Goal: Task Accomplishment & Management: Manage account settings

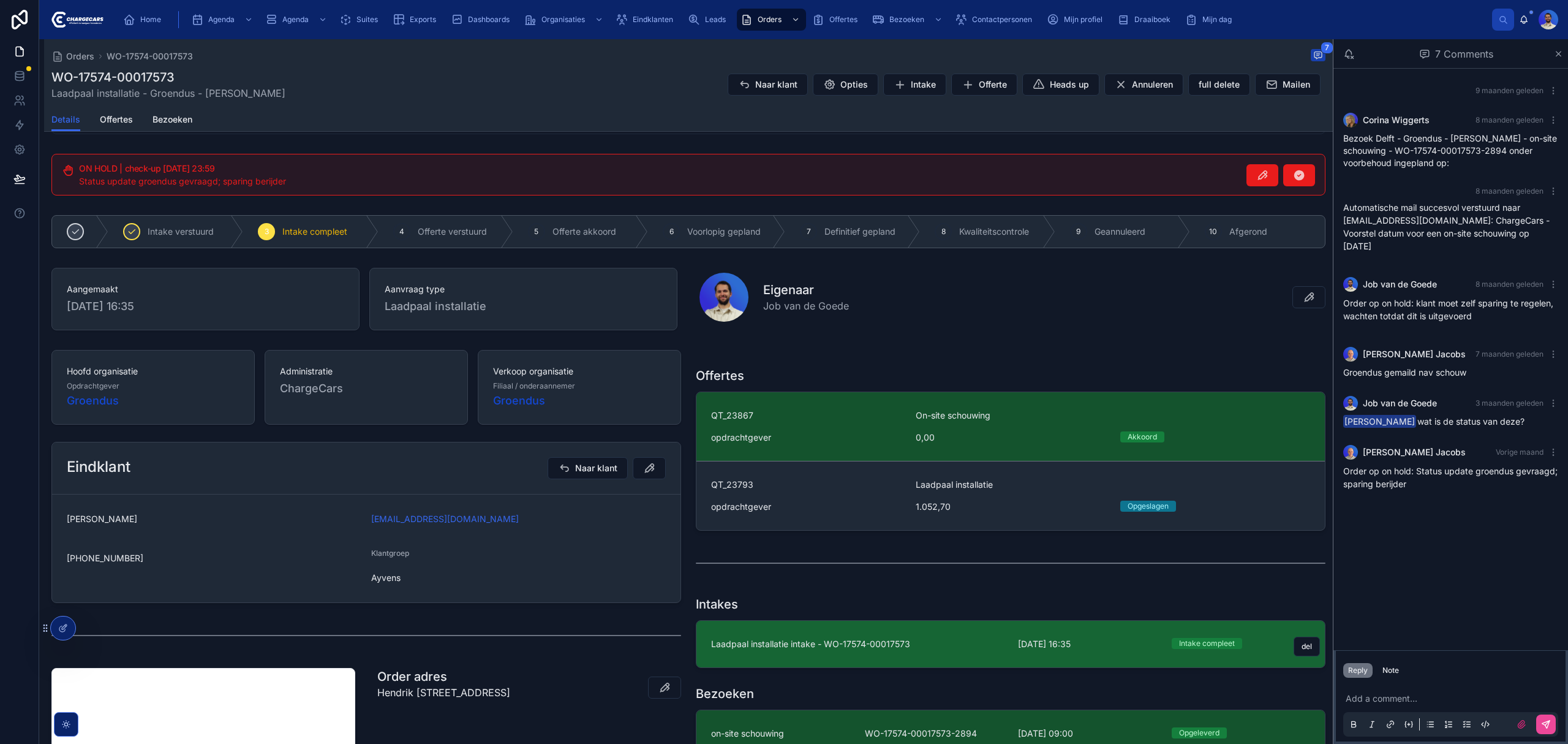
scroll to position [57, 0]
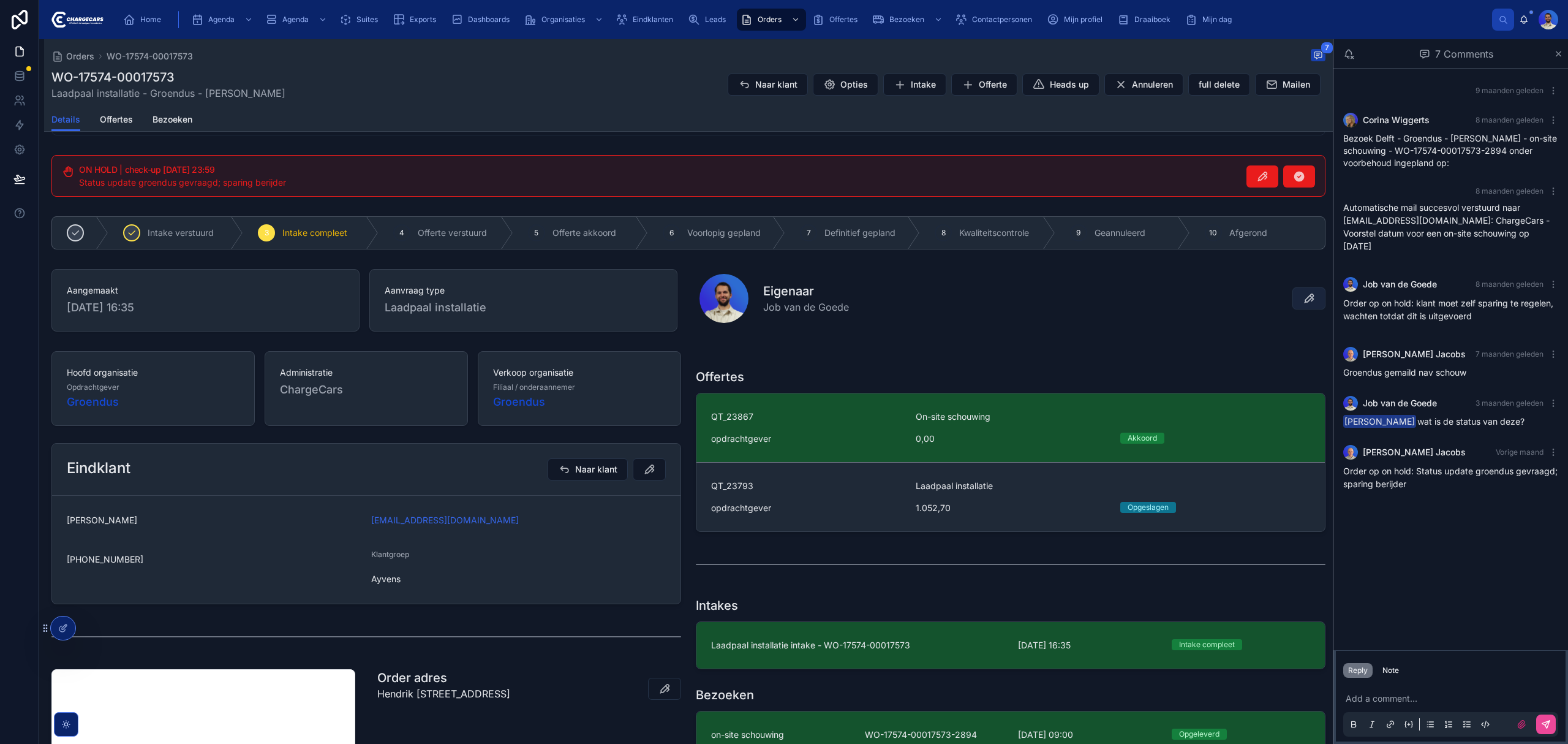
click at [1303, 305] on span at bounding box center [1309, 298] width 12 height 12
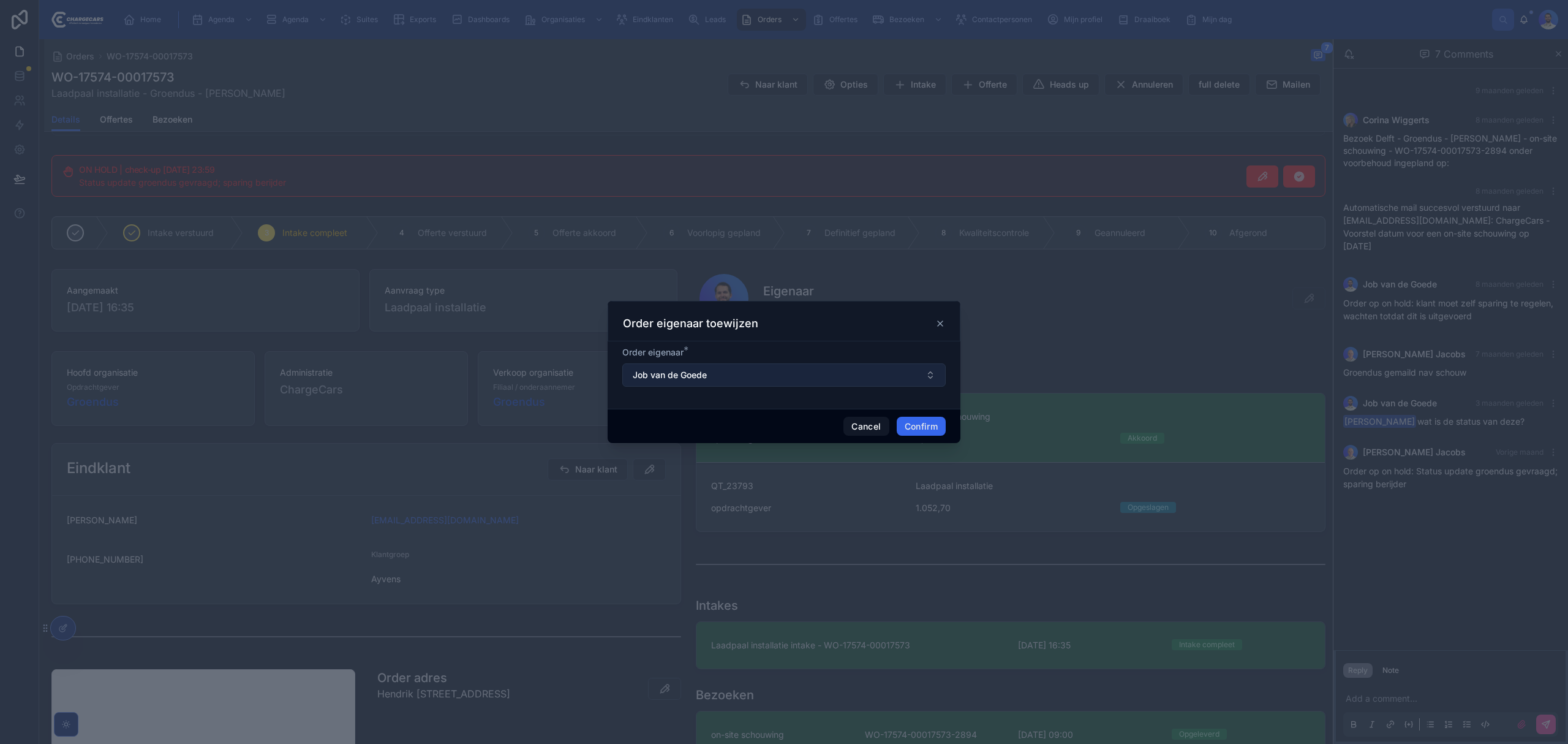
click at [738, 373] on button "Job van de Goede" at bounding box center [784, 374] width 324 height 23
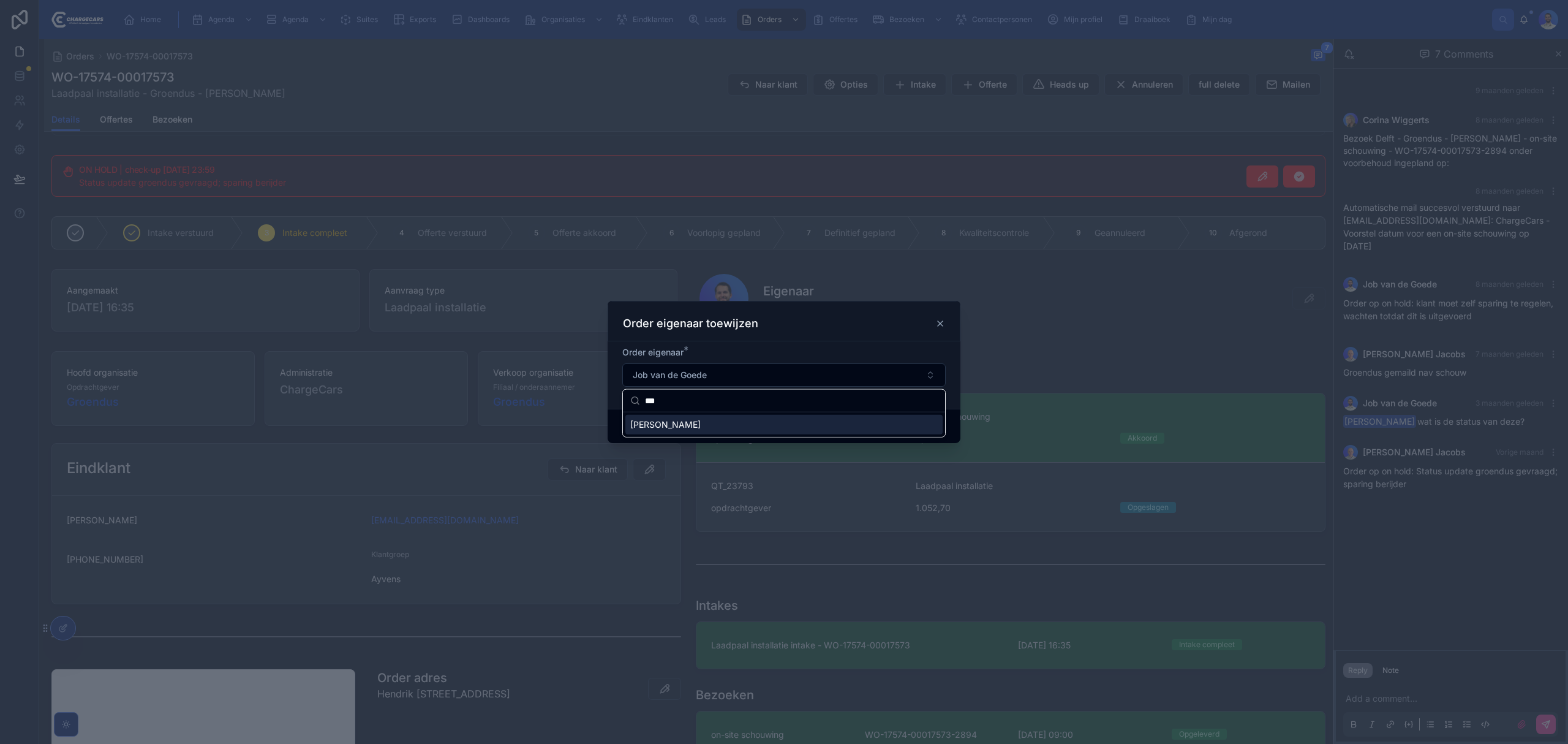
type input "***"
click at [706, 426] on div "[PERSON_NAME]" at bounding box center [784, 424] width 318 height 20
click at [922, 425] on button "Confirm" at bounding box center [921, 426] width 49 height 20
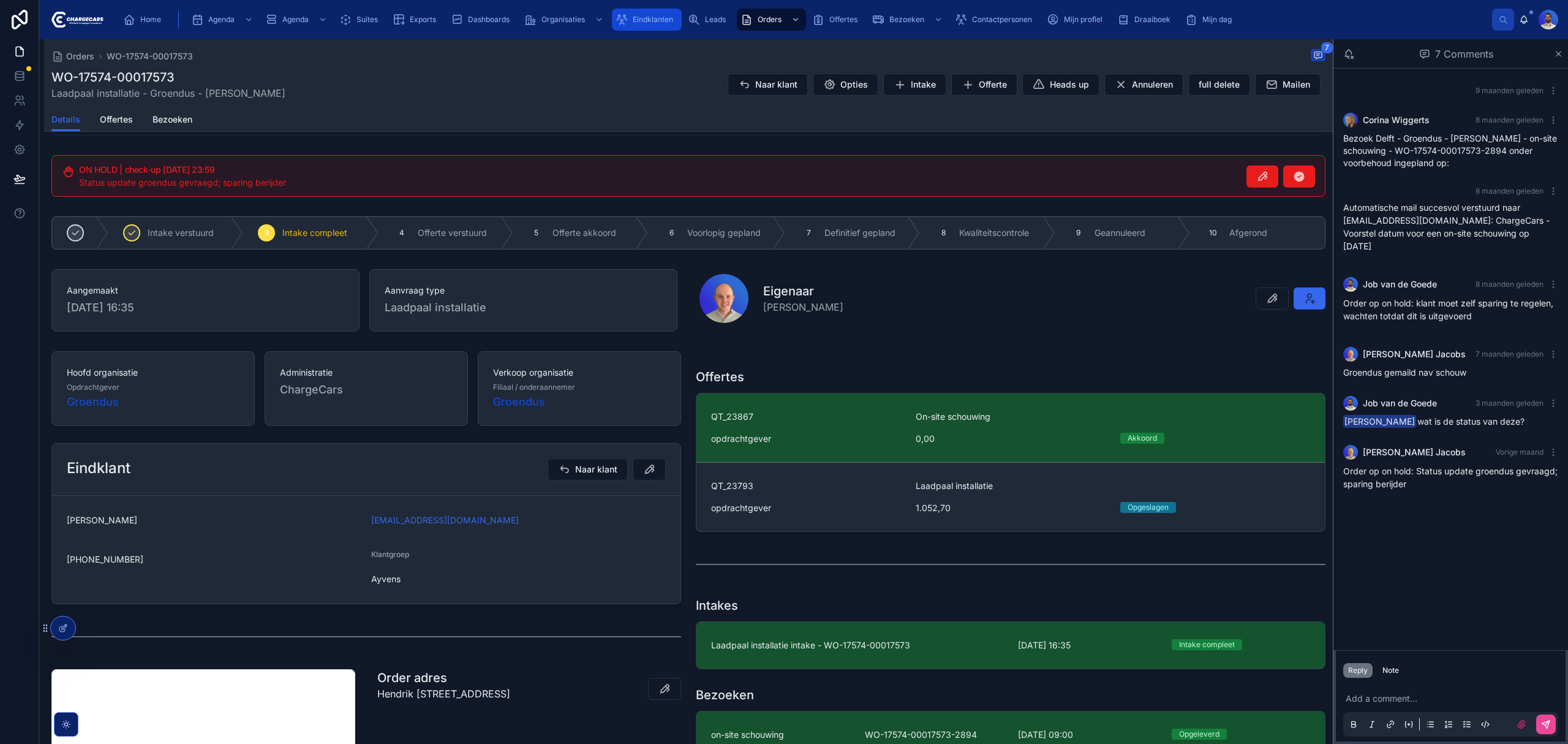
click at [659, 15] on span "Eindklanten" at bounding box center [653, 19] width 40 height 9
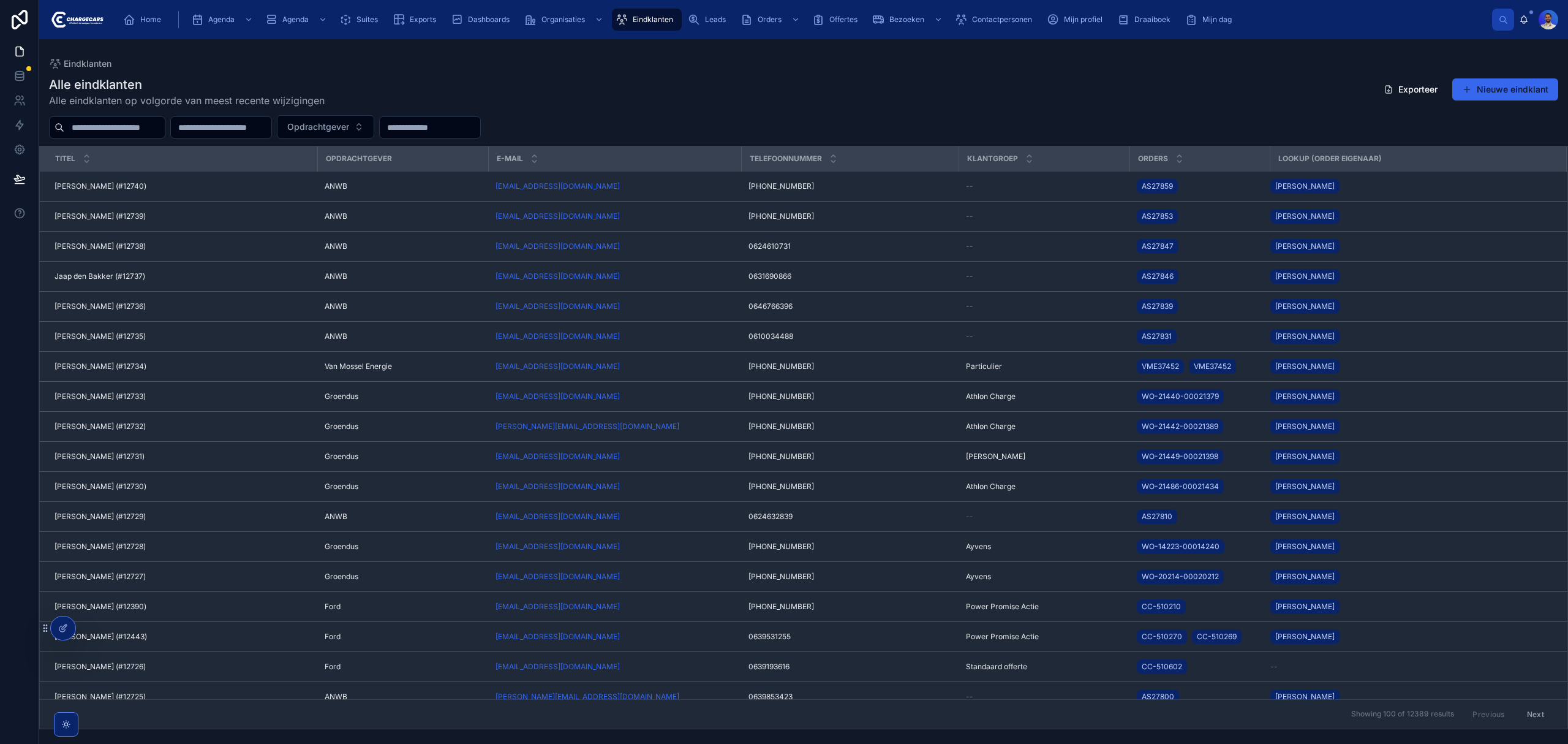
click at [150, 128] on input "text" at bounding box center [114, 128] width 100 height 17
type input "********"
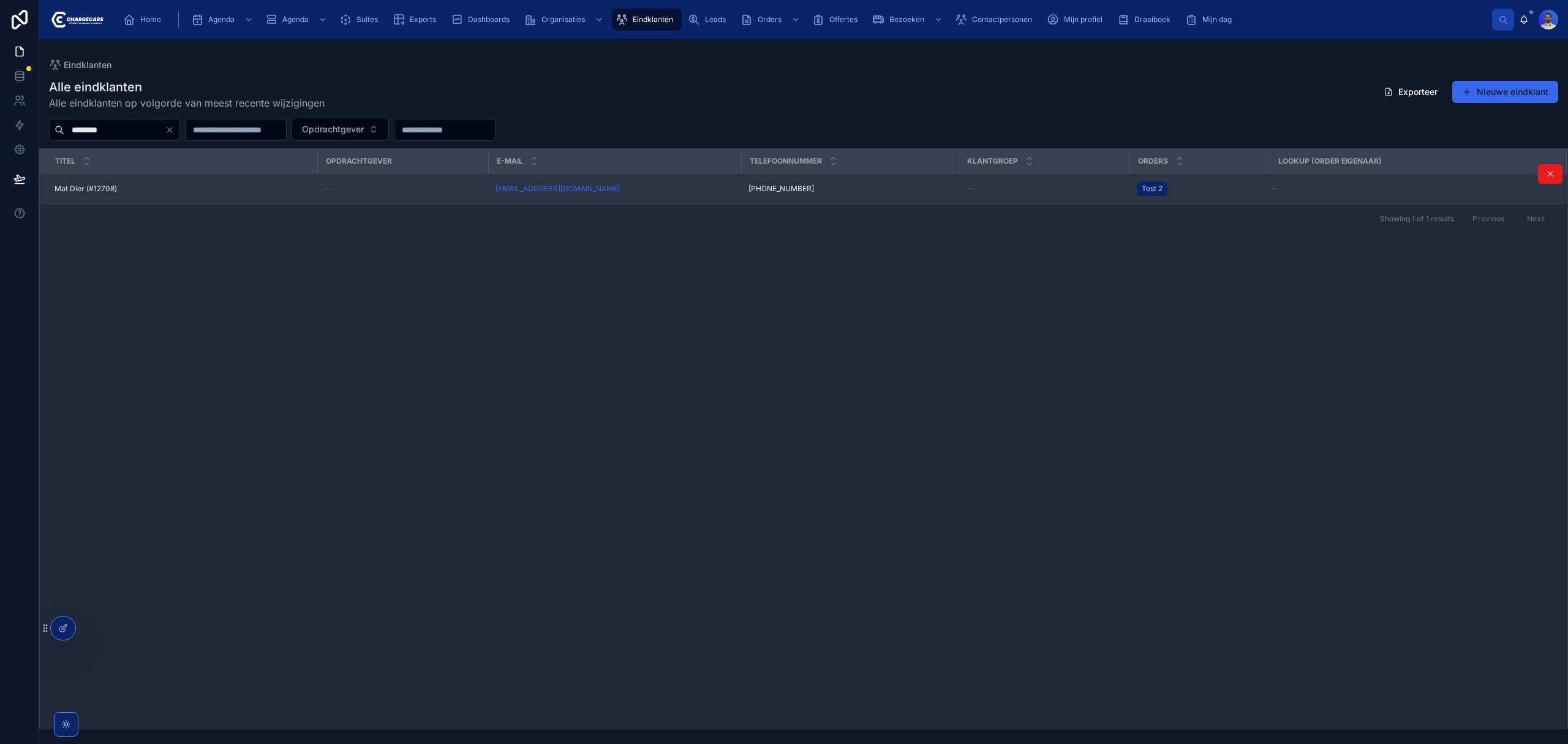
click at [212, 191] on div "Mat Dier (#12708) Mat Dier (#12708)" at bounding box center [182, 188] width 255 height 9
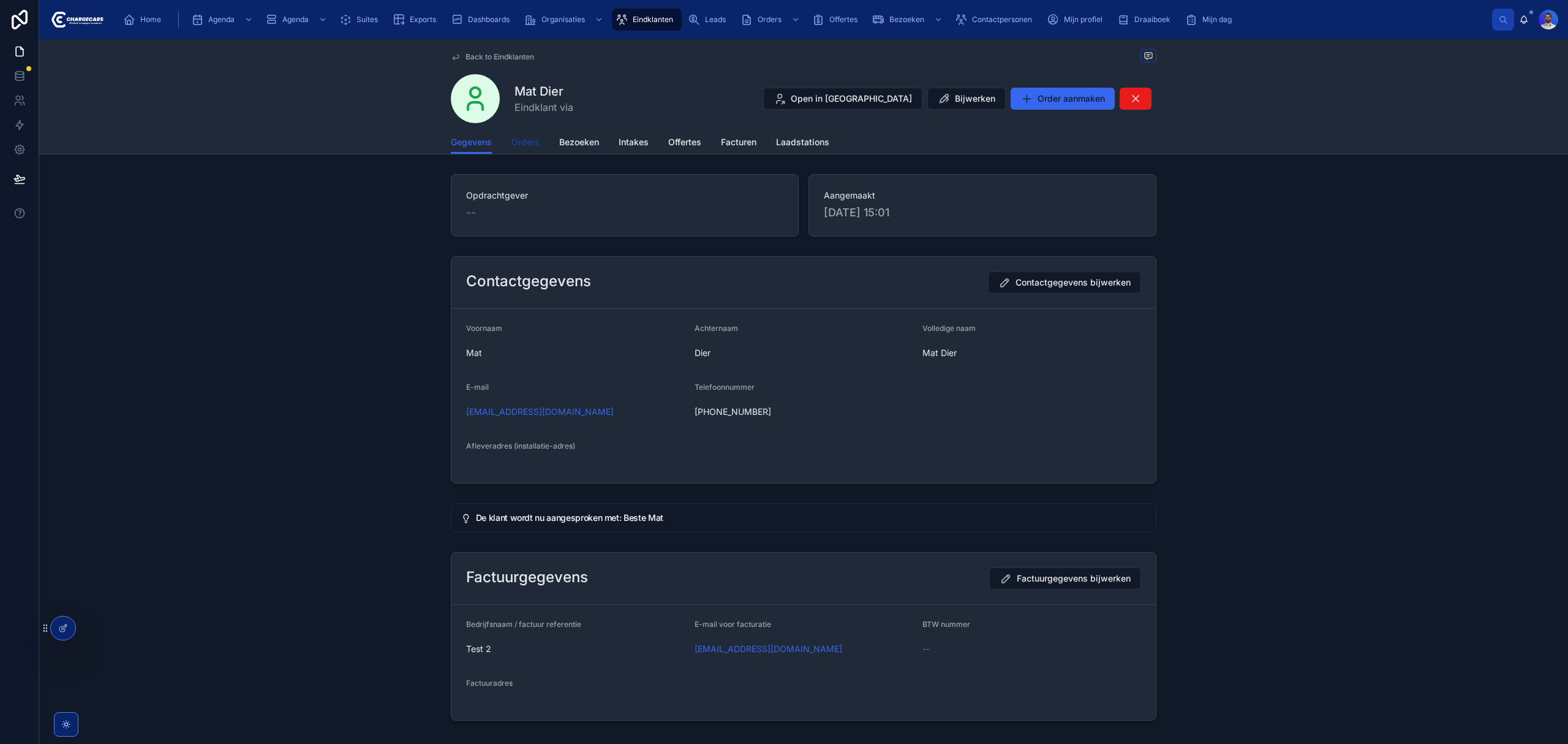
click at [514, 150] on link "Orders" at bounding box center [525, 143] width 28 height 25
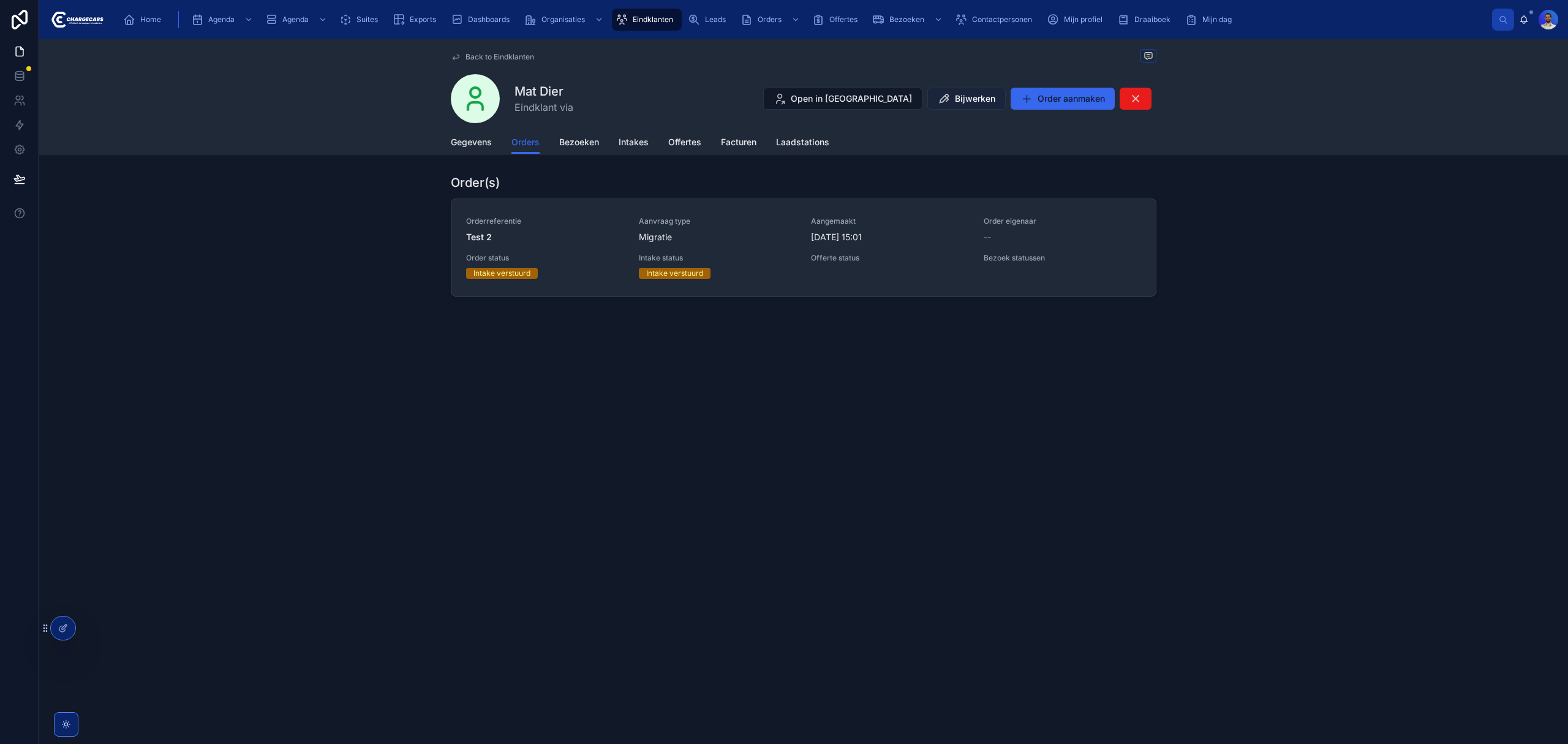
click at [967, 96] on span "Bijwerken" at bounding box center [975, 98] width 40 height 12
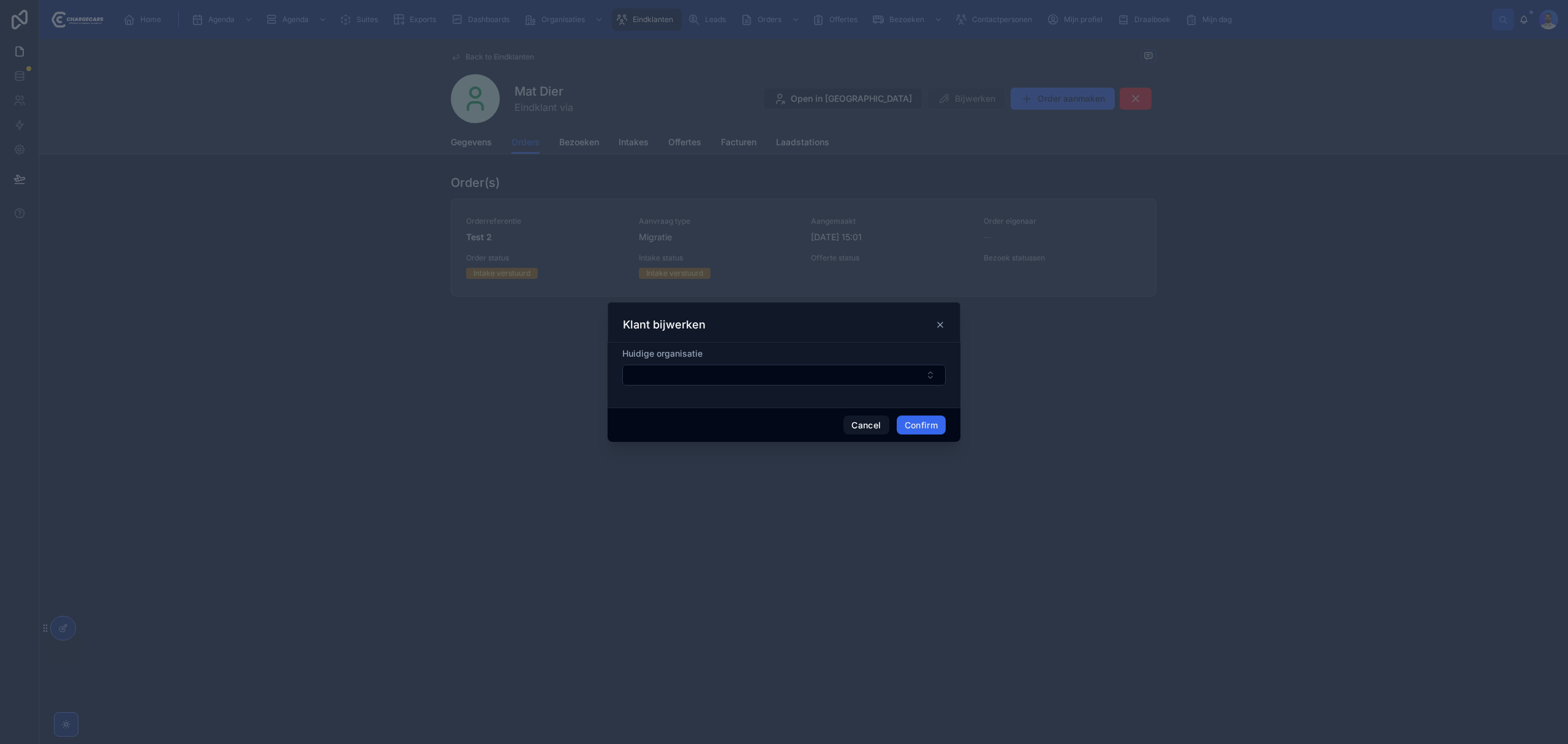
click at [687, 358] on span "Huidige organisatie" at bounding box center [663, 353] width 80 height 10
click at [666, 387] on form "Huidige organisatie" at bounding box center [784, 372] width 324 height 51
click at [654, 378] on button "Select Button" at bounding box center [784, 375] width 324 height 21
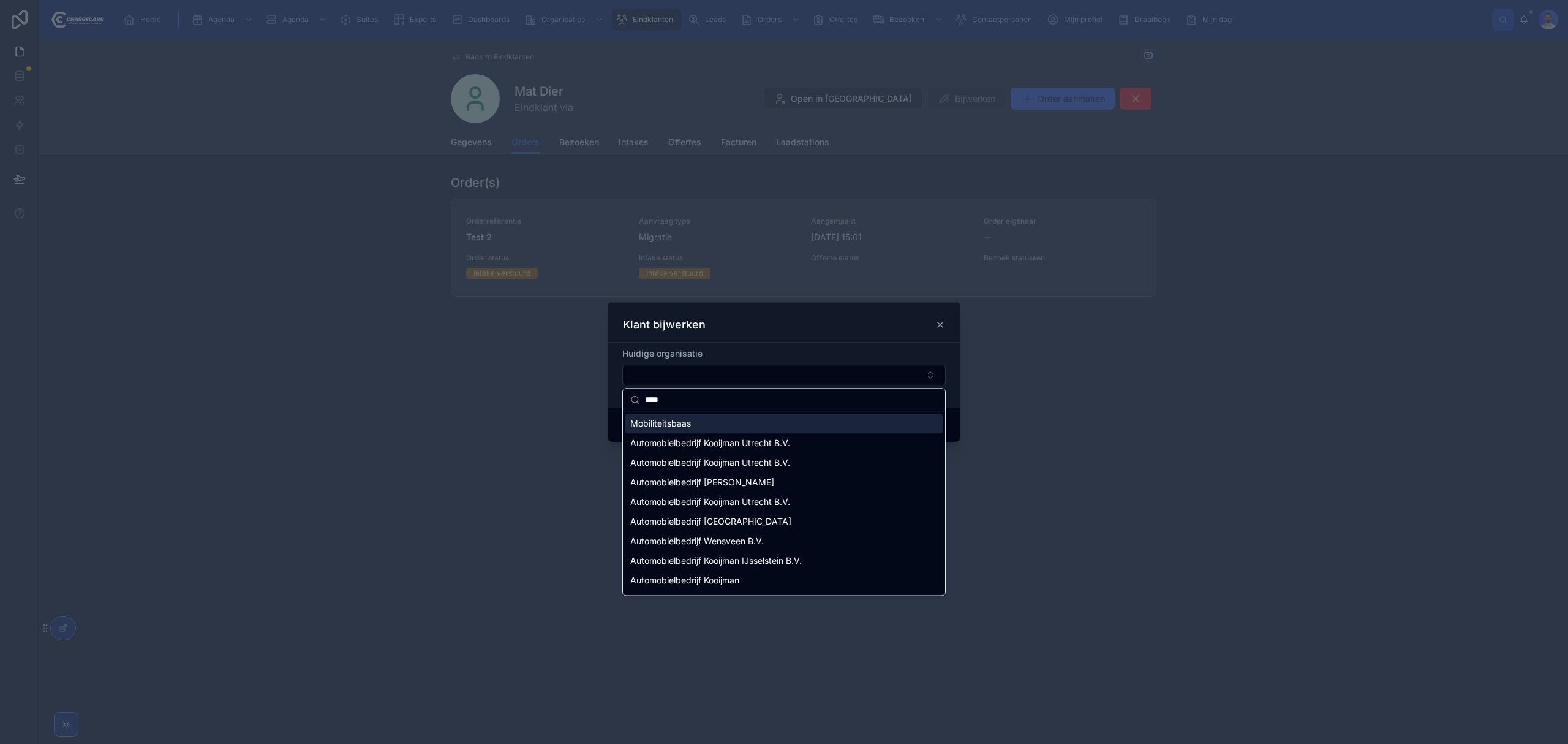
type input "****"
click at [659, 417] on span "Mobiliteitsbaas" at bounding box center [660, 423] width 61 height 12
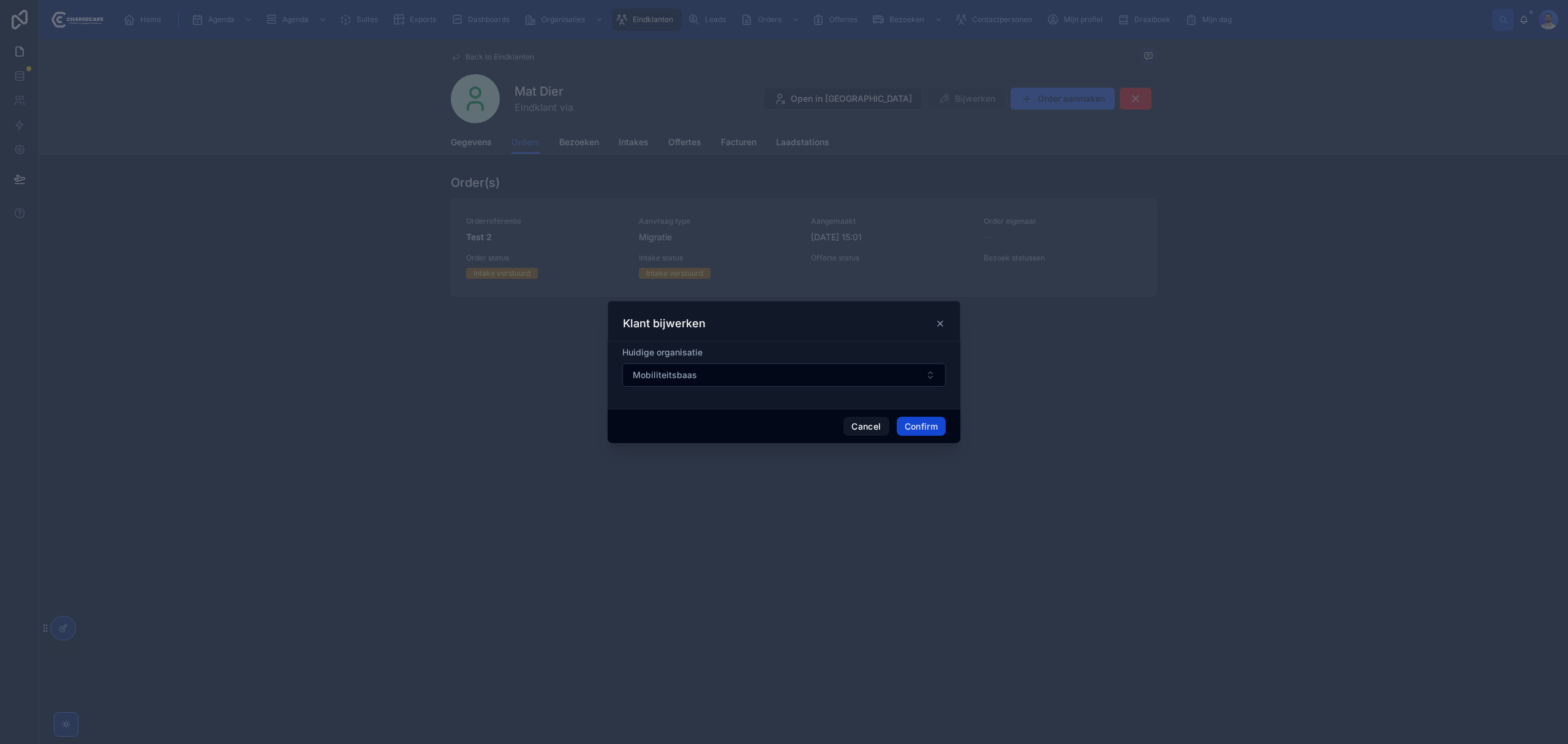
click at [915, 424] on button "Confirm" at bounding box center [921, 426] width 49 height 20
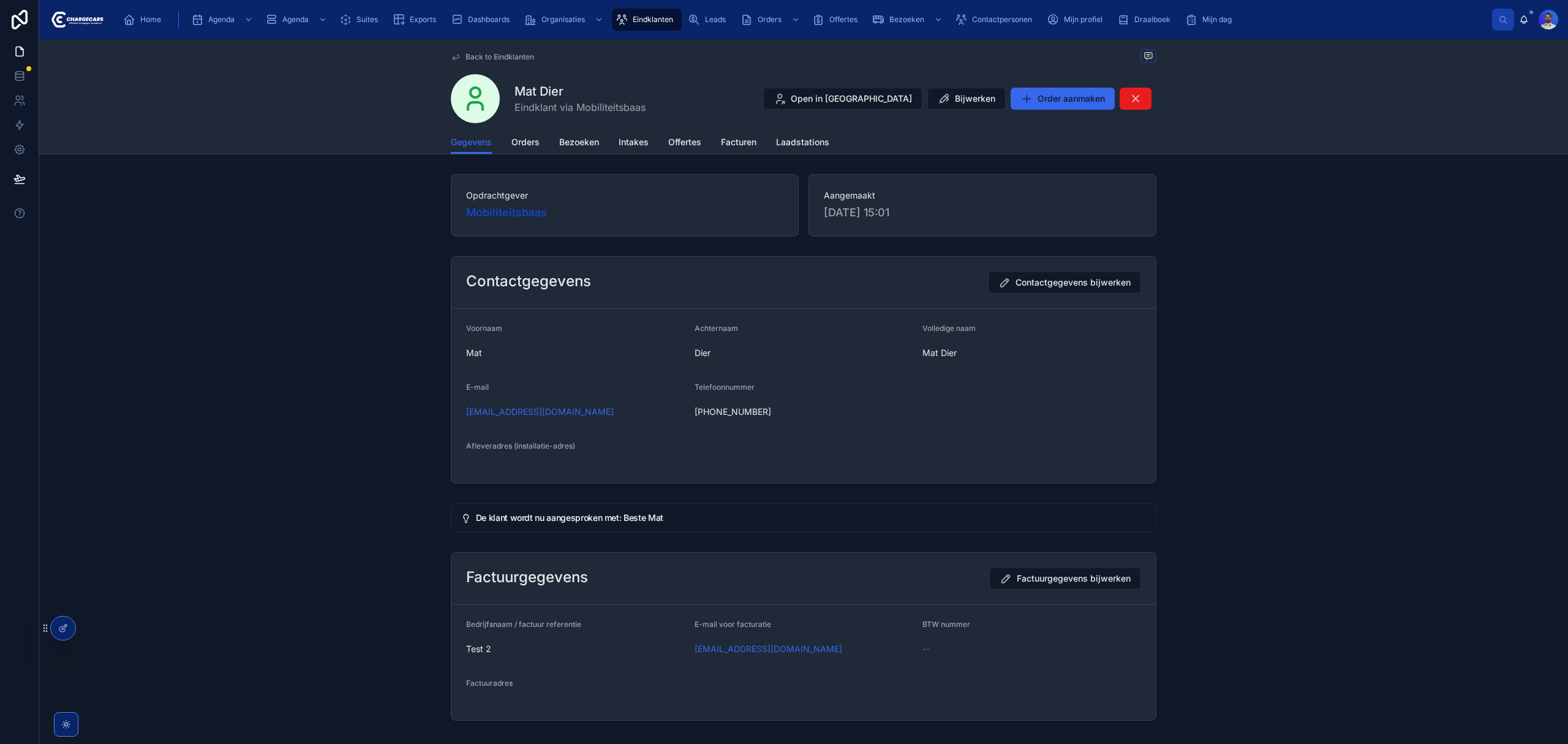
click at [500, 146] on div "Gegevens Orders Bezoeken Intakes Offertes Facturen Laadstations" at bounding box center [804, 141] width 706 height 23
click at [511, 146] on span "Orders" at bounding box center [525, 142] width 28 height 12
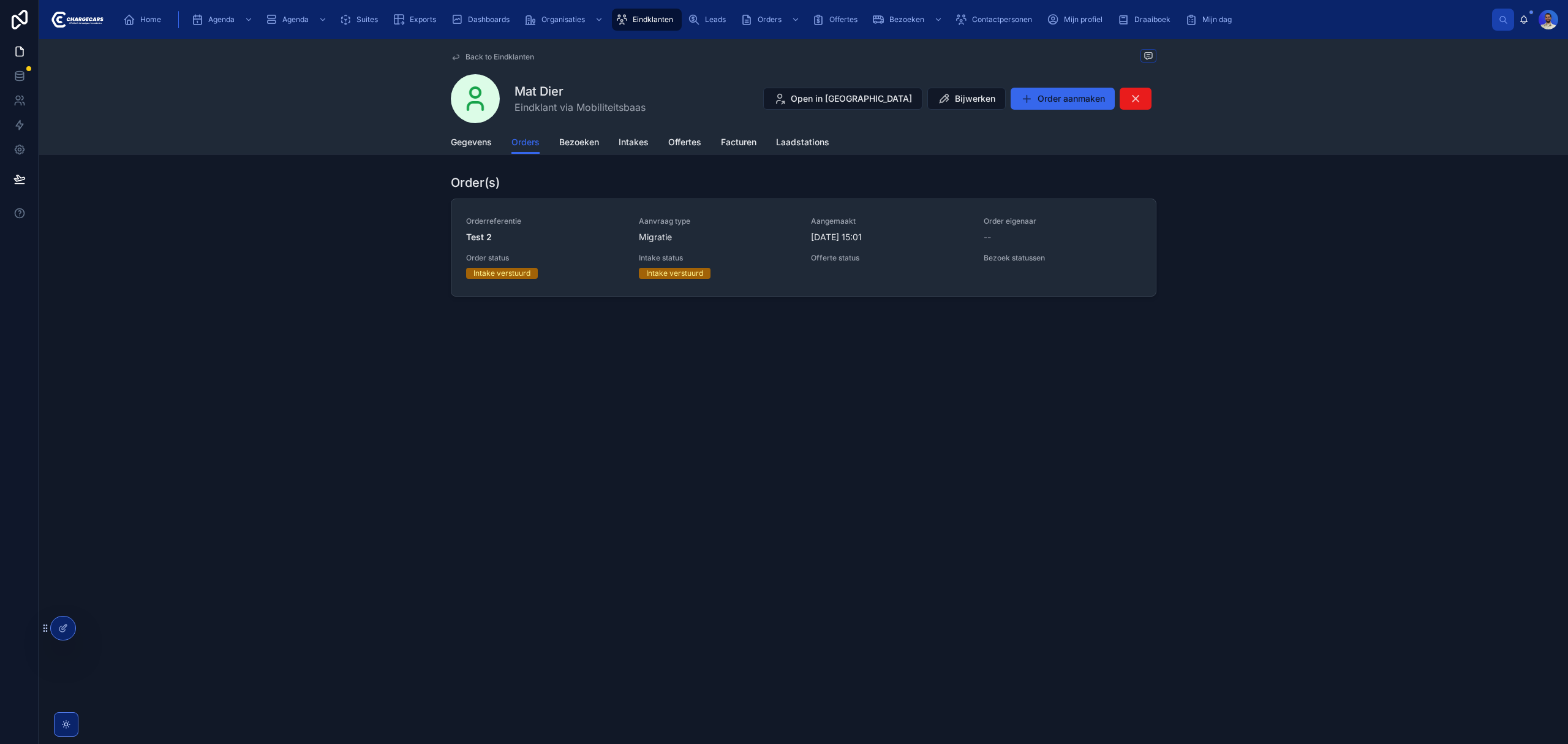
click at [900, 239] on span "2-10-2025 15:01" at bounding box center [890, 237] width 158 height 12
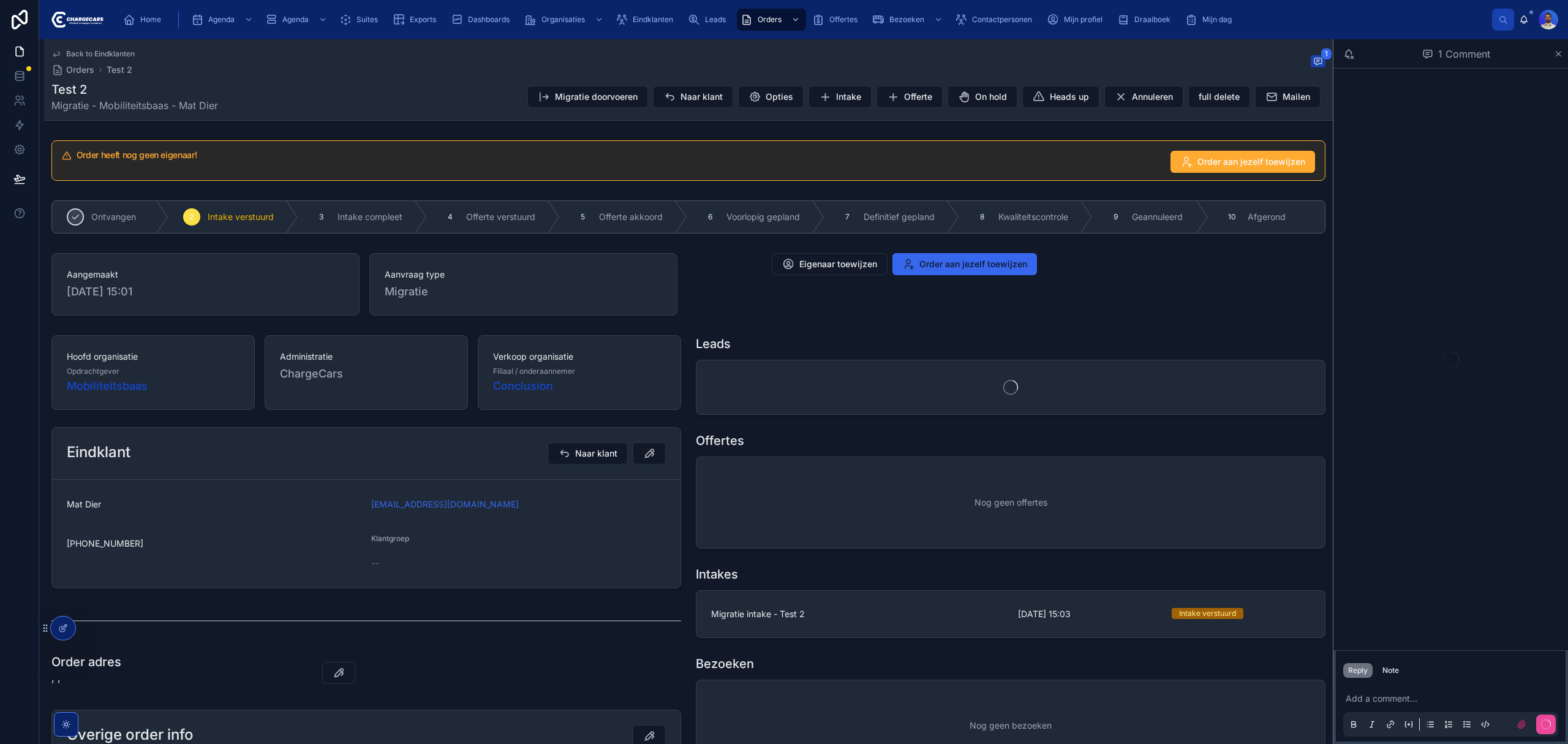
click at [766, 100] on span "Opties" at bounding box center [779, 97] width 27 height 12
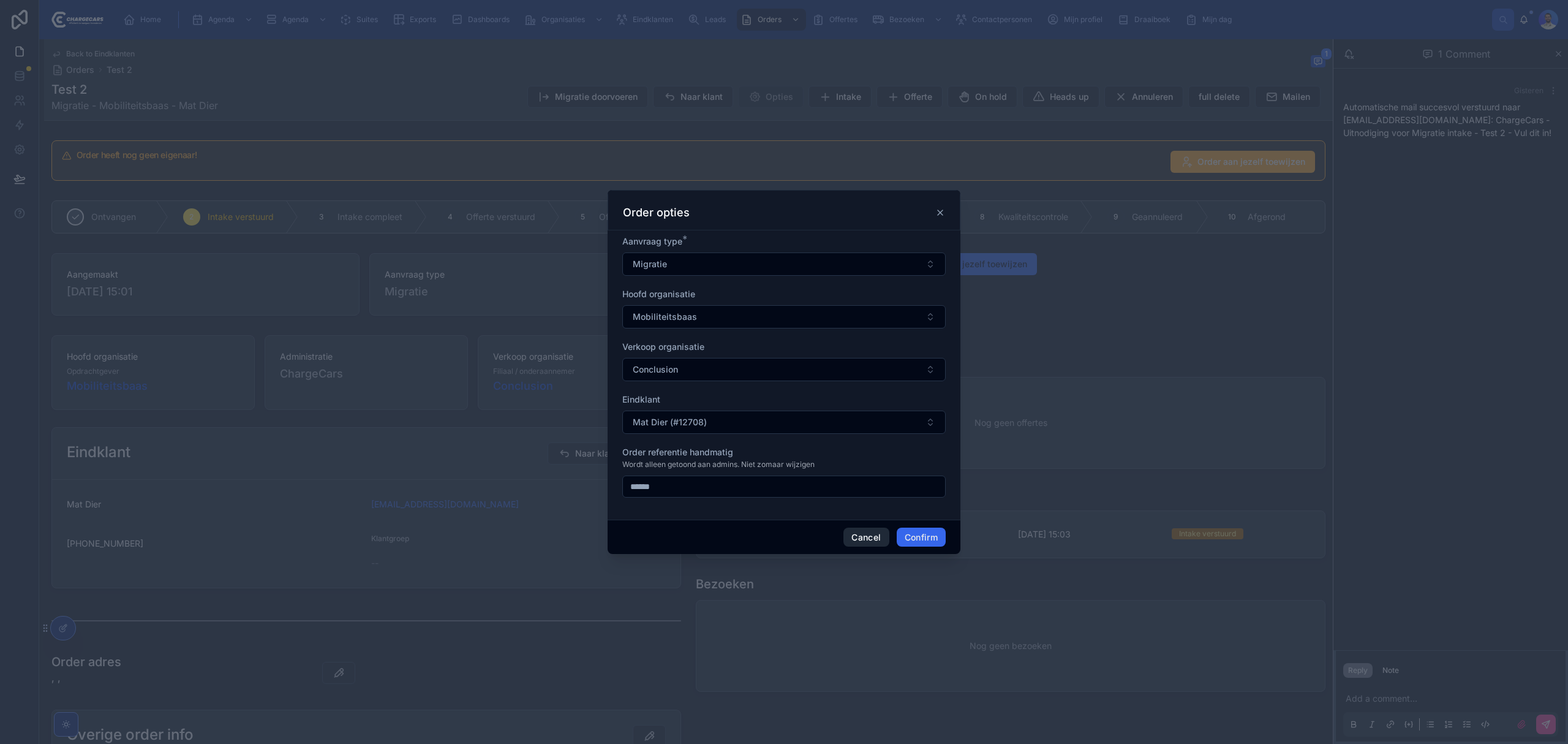
click at [846, 533] on button "Cancel" at bounding box center [866, 537] width 45 height 20
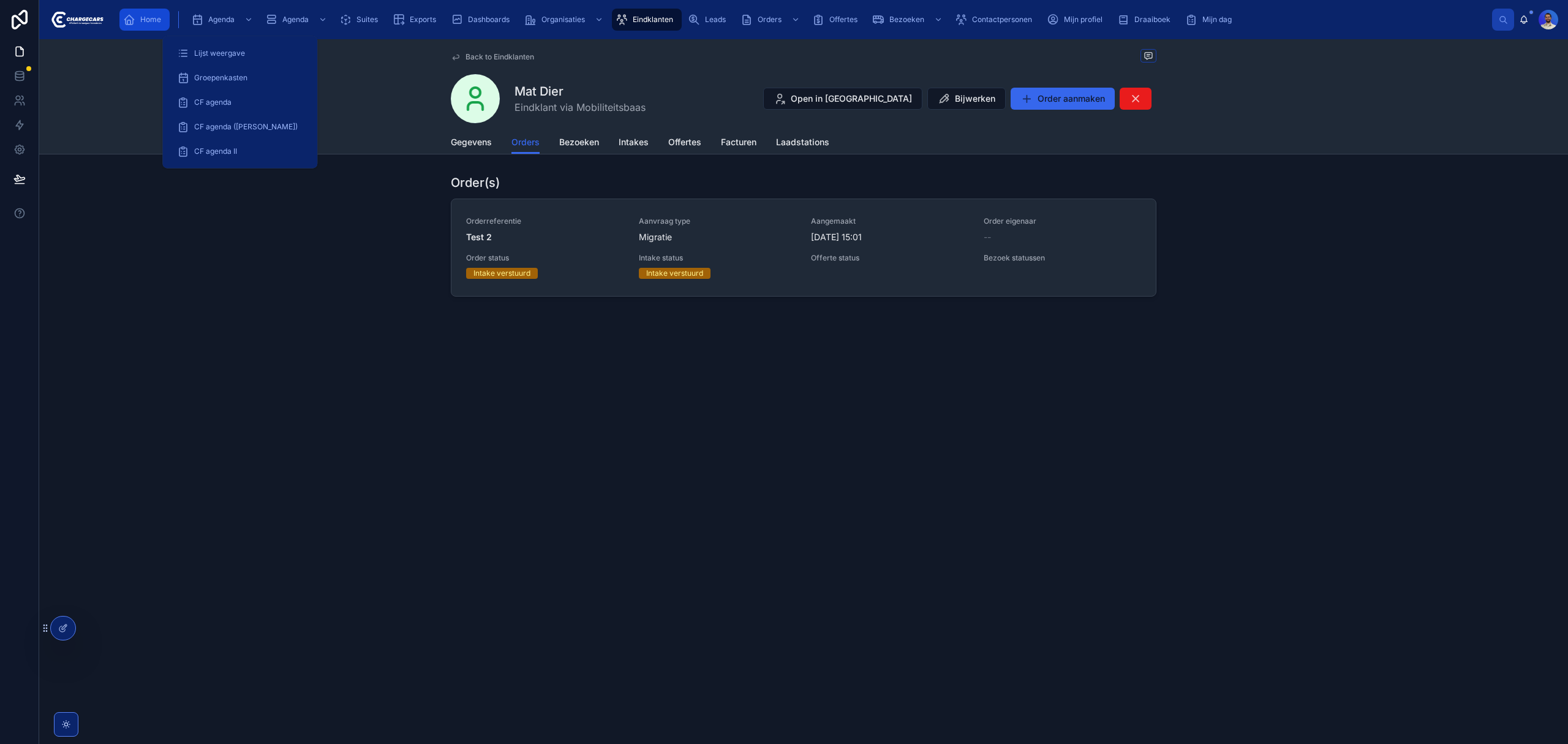
click at [128, 20] on icon "scrollable content" at bounding box center [129, 20] width 12 height 12
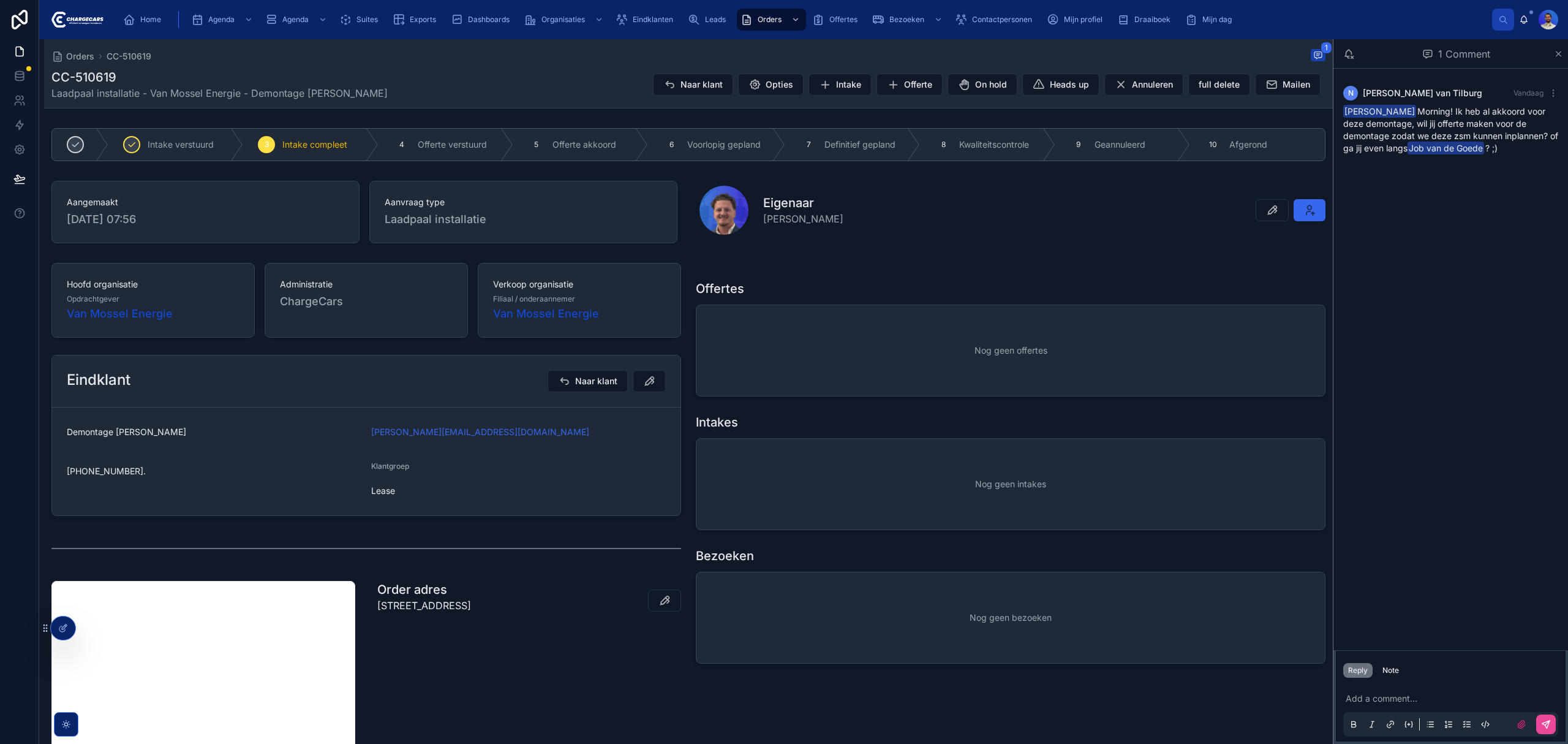
click at [1376, 701] on p at bounding box center [1453, 698] width 215 height 12
click at [1547, 729] on icon at bounding box center [1546, 723] width 9 height 9
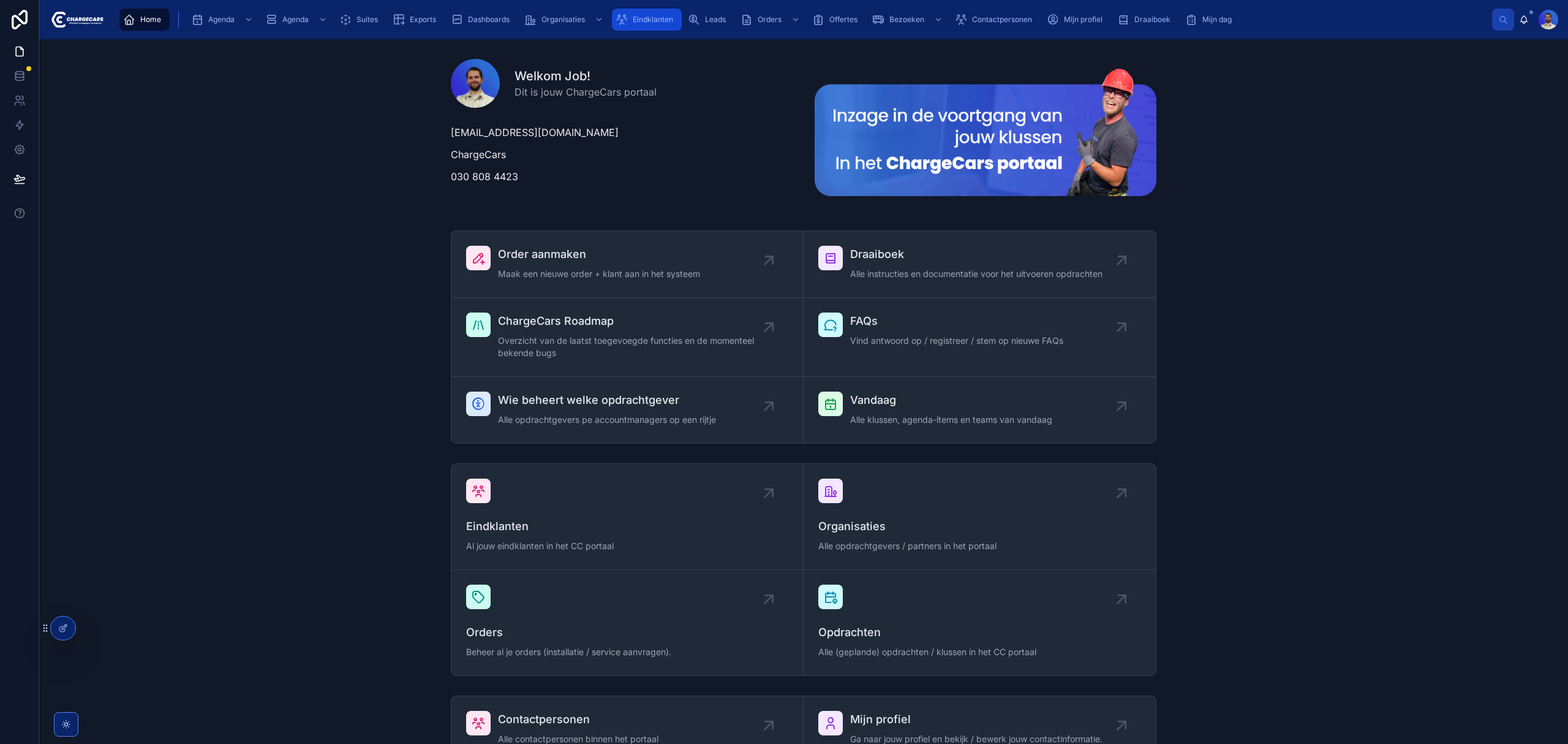
click at [647, 14] on div "Eindklanten" at bounding box center [647, 19] width 63 height 20
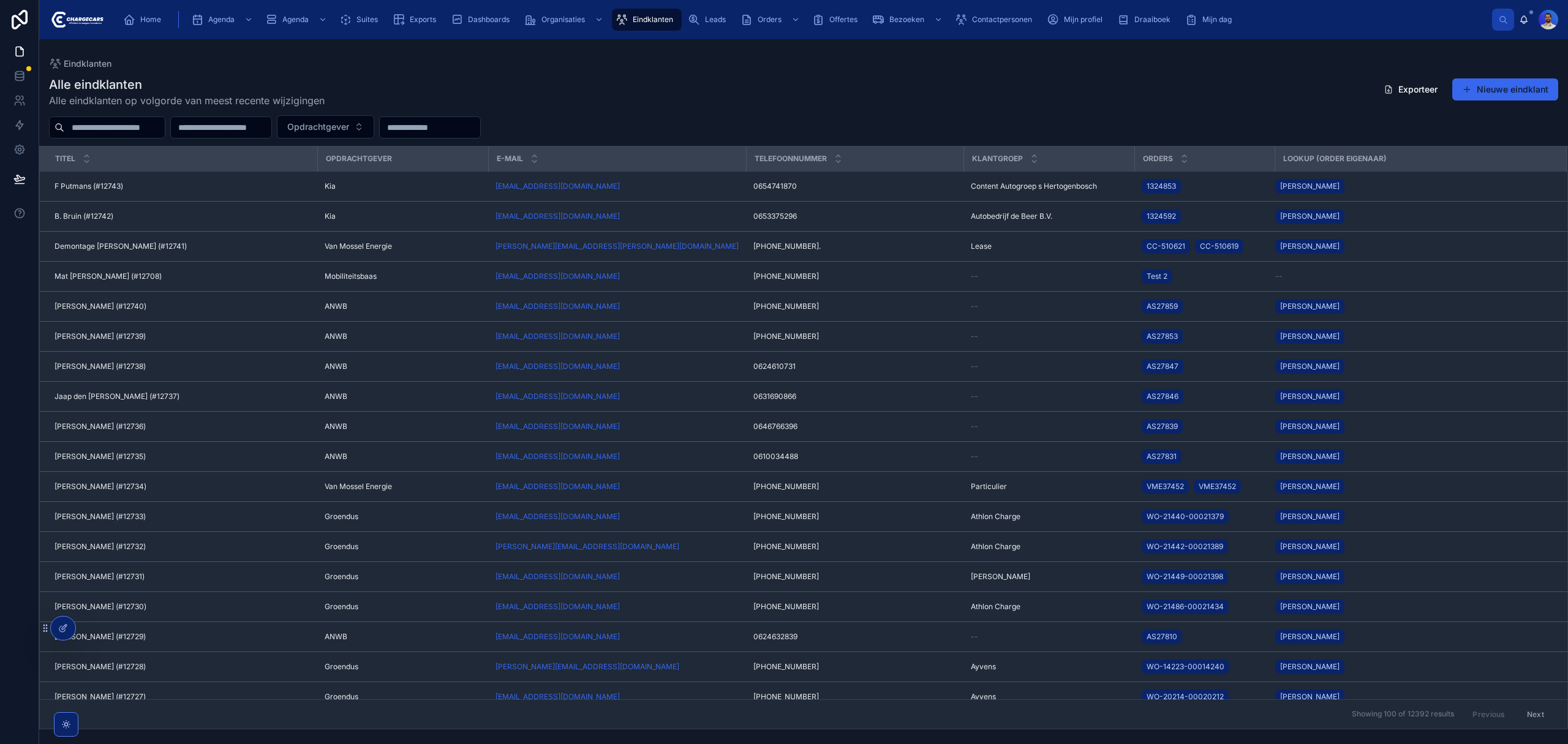
click at [160, 134] on input "text" at bounding box center [114, 128] width 100 height 17
type input "********"
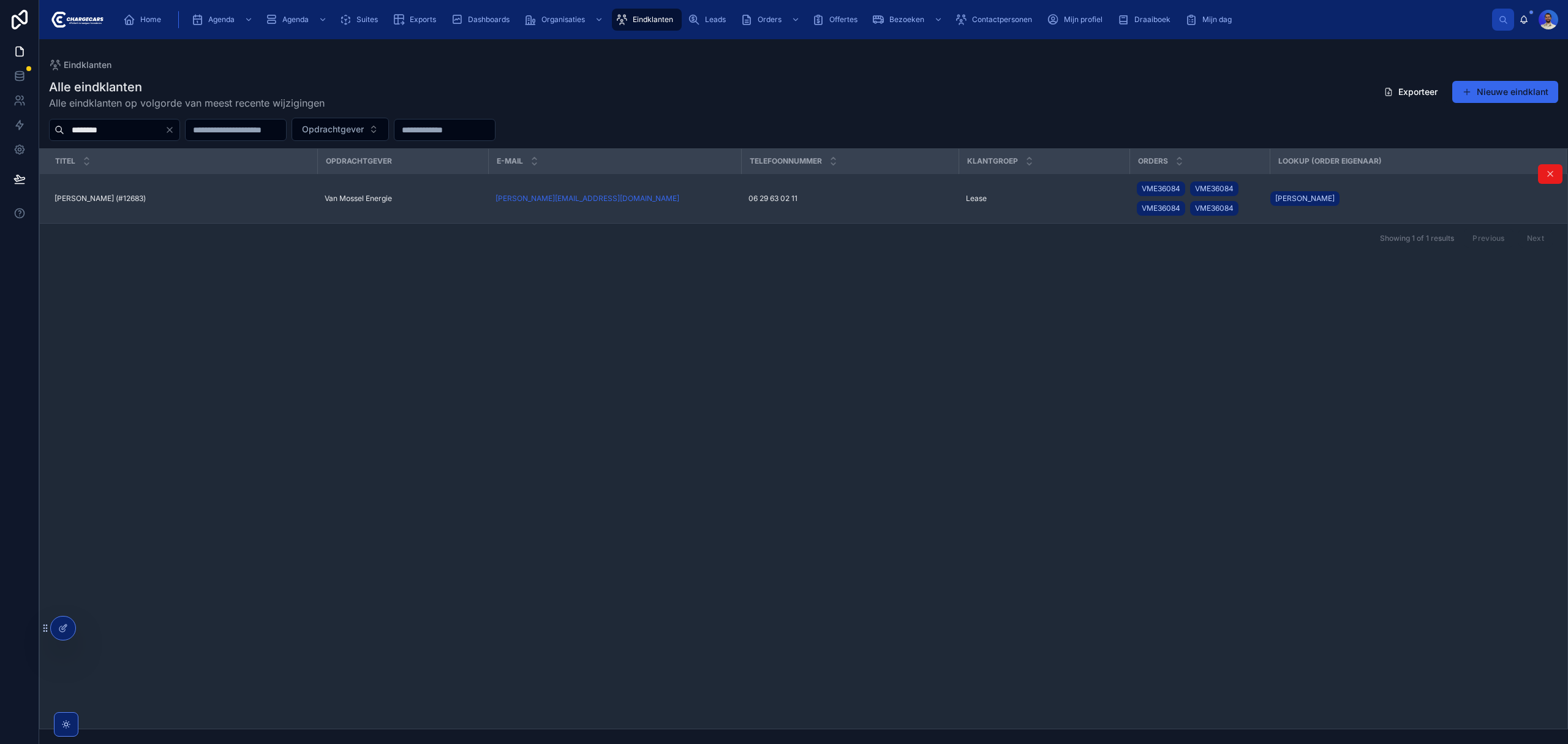
click at [326, 190] on td "Van Mossel Energie" at bounding box center [403, 199] width 171 height 50
click at [342, 201] on span "Van Mossel Energie" at bounding box center [358, 198] width 68 height 9
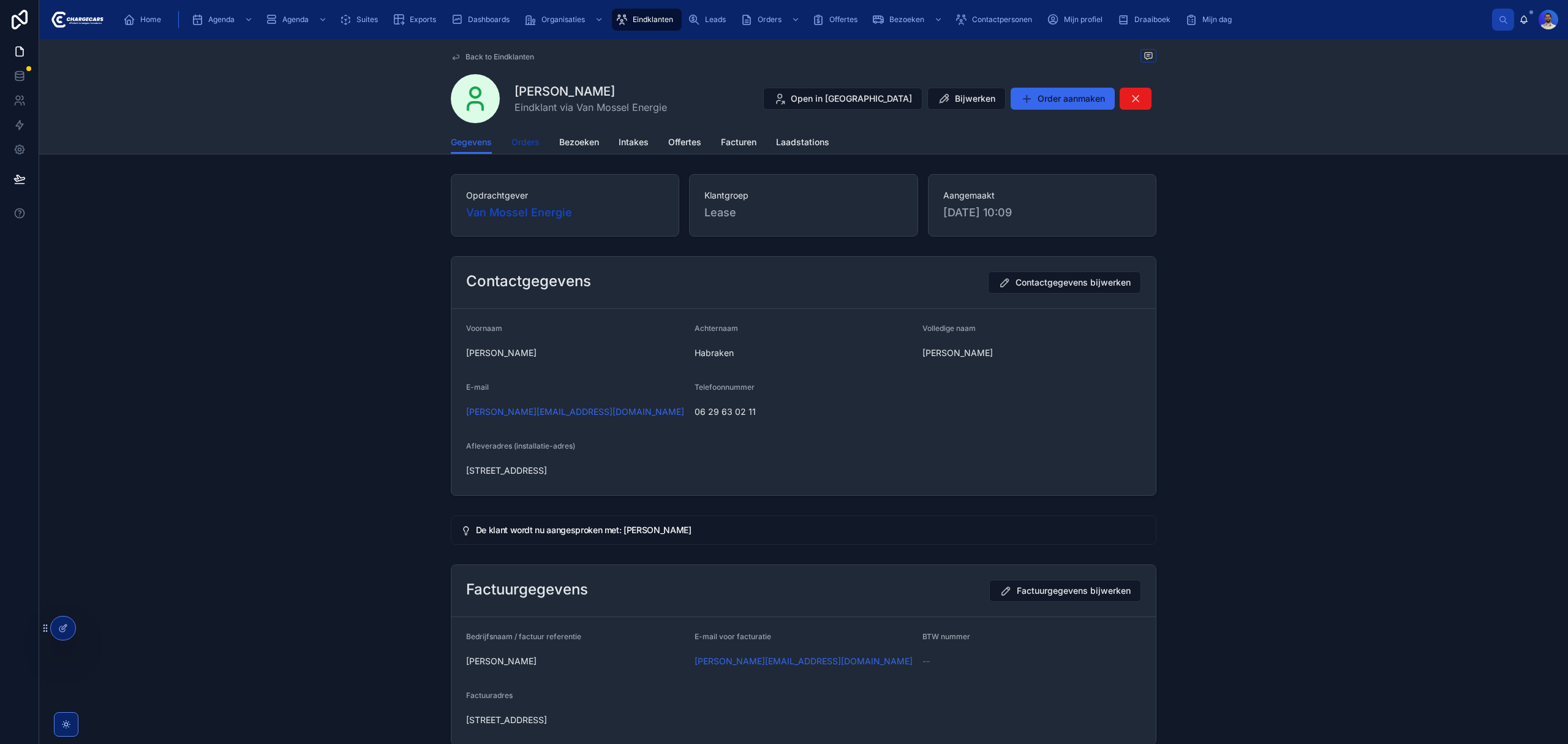
click at [516, 151] on link "Orders" at bounding box center [525, 143] width 28 height 25
